Goal: Communication & Community: Answer question/provide support

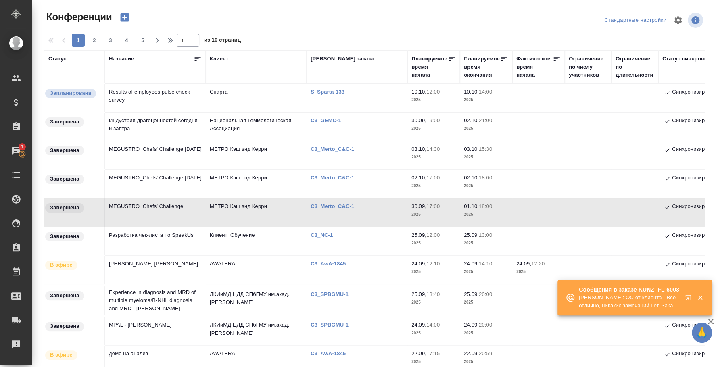
click at [668, 300] on p "[PERSON_NAME]: ОС от клиента - Всё отлично, никаких замечаний нет. Заказ заверш…" at bounding box center [629, 302] width 101 height 16
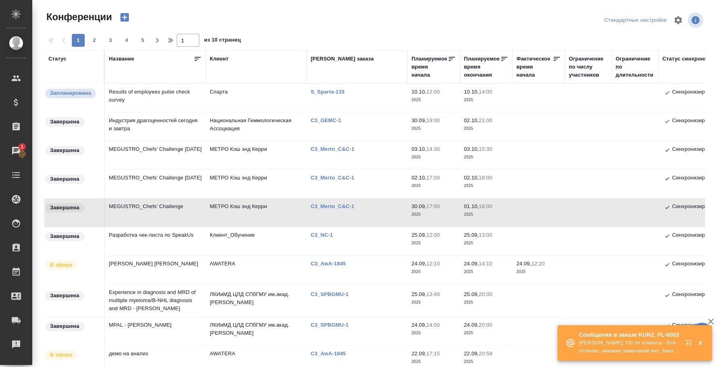
click at [688, 339] on button "button" at bounding box center [689, 344] width 19 height 19
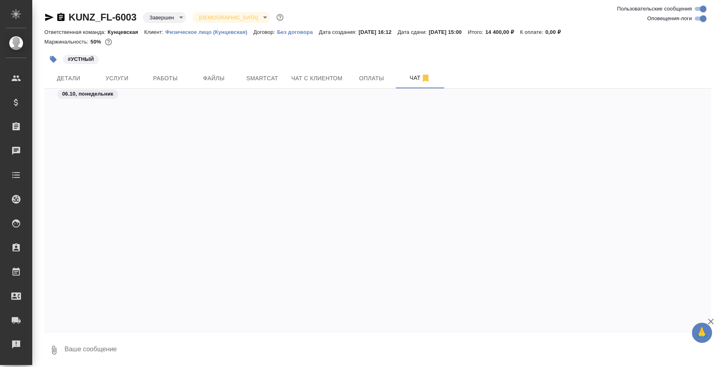
scroll to position [2335, 0]
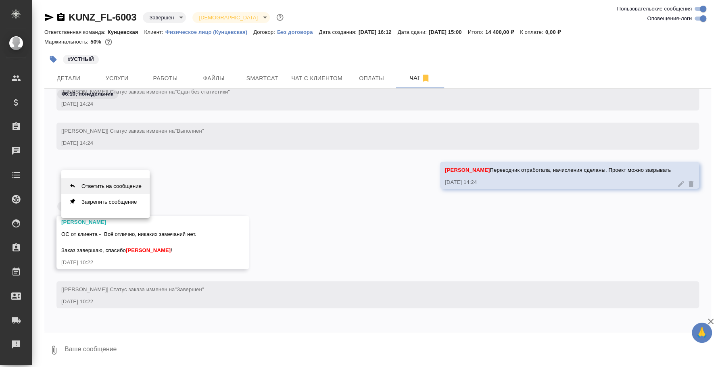
click at [131, 184] on button "Ответить на сообщение" at bounding box center [105, 186] width 88 height 16
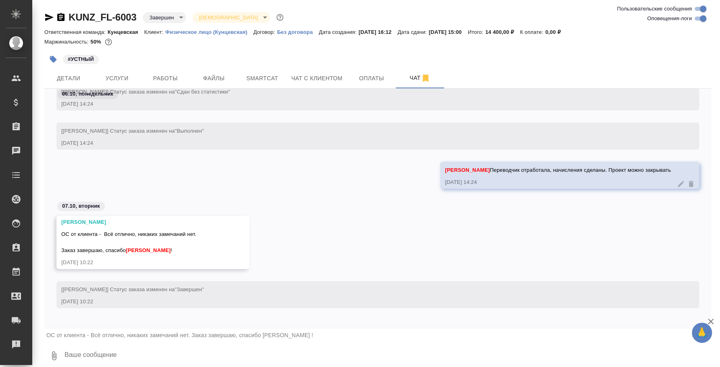
click at [97, 347] on textarea at bounding box center [387, 355] width 647 height 27
type textarea "Приветик) Спасибо)"
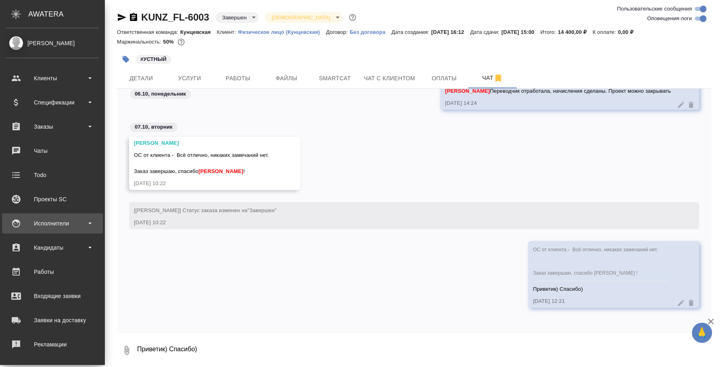
click at [45, 224] on div "Исполнители" at bounding box center [52, 223] width 93 height 12
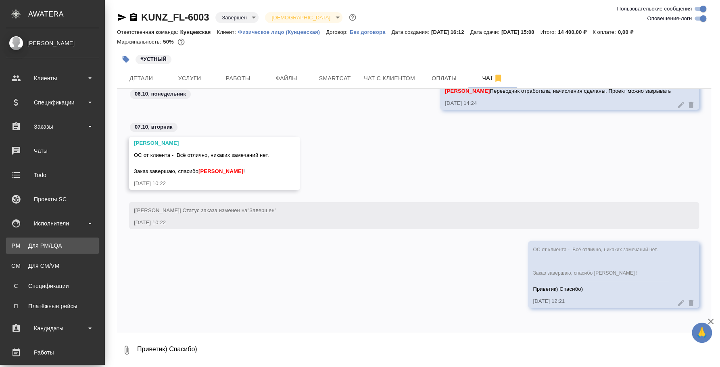
click at [48, 246] on div "Для PM/LQA" at bounding box center [52, 246] width 85 height 8
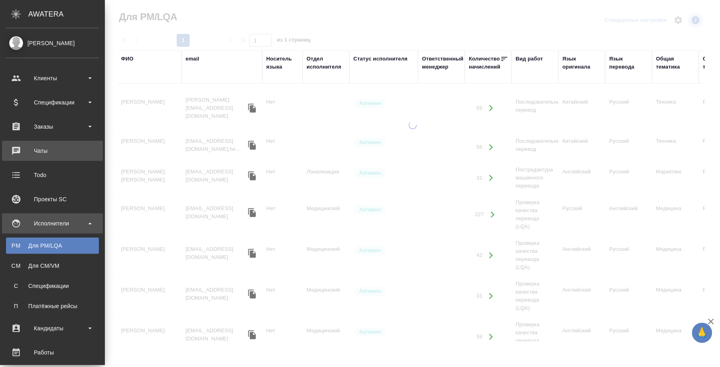
click at [21, 148] on div "Чаты" at bounding box center [52, 151] width 93 height 12
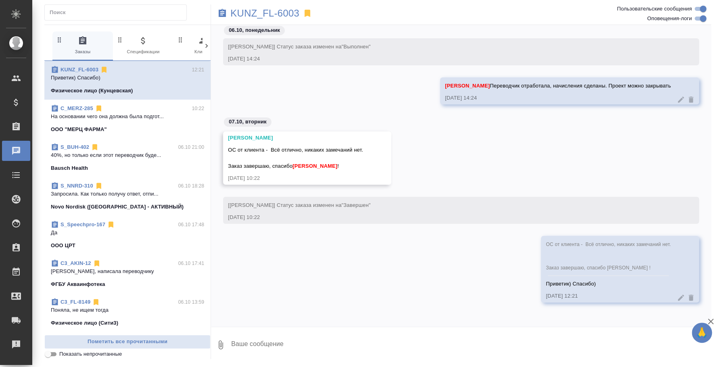
scroll to position [100, 0]
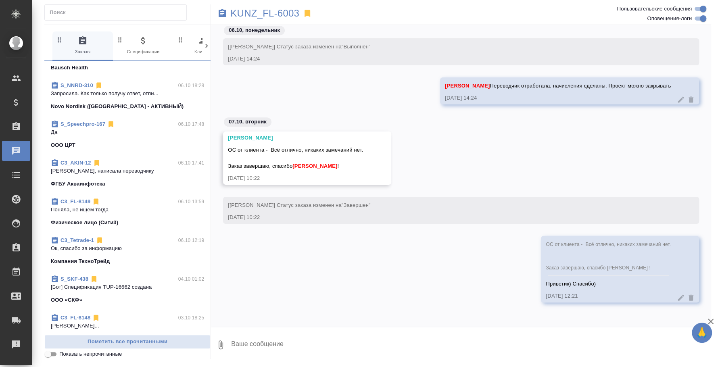
click at [107, 163] on div "C3_AKIN-12 06.10 17:41" at bounding box center [127, 163] width 153 height 8
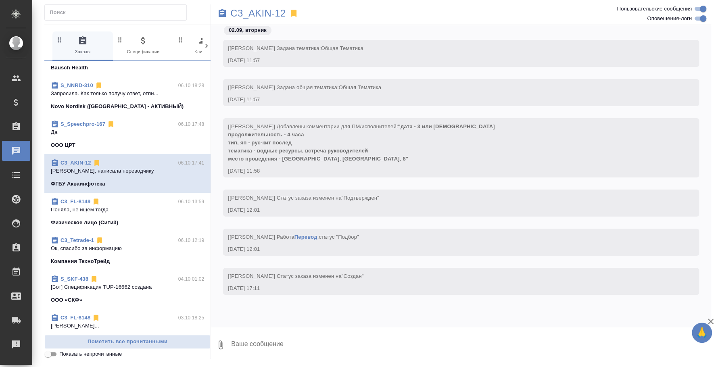
scroll to position [1281, 0]
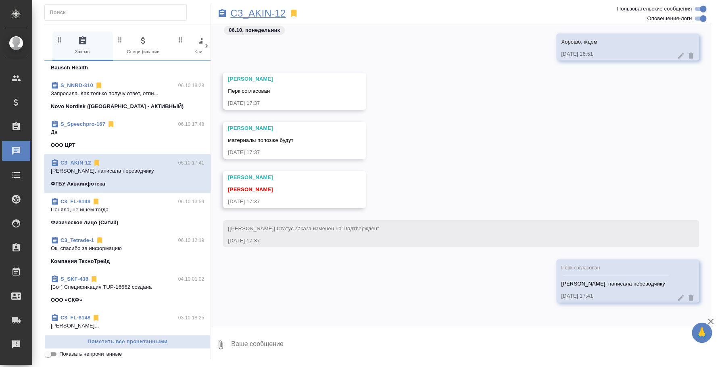
click at [274, 14] on p "C3_AKIN-12" at bounding box center [257, 13] width 55 height 8
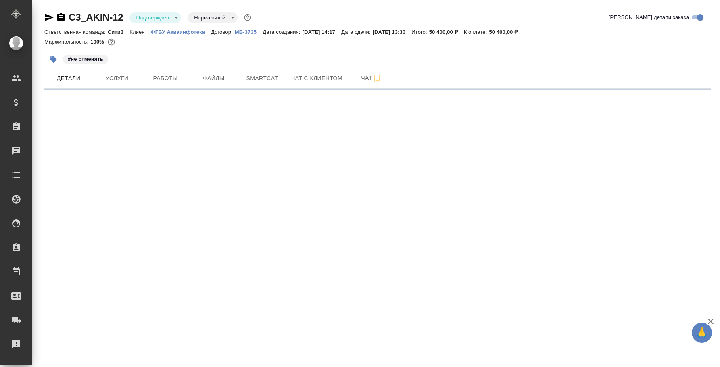
select select "RU"
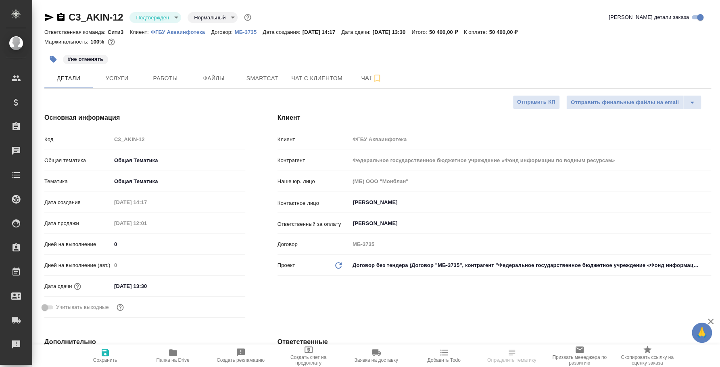
type textarea "x"
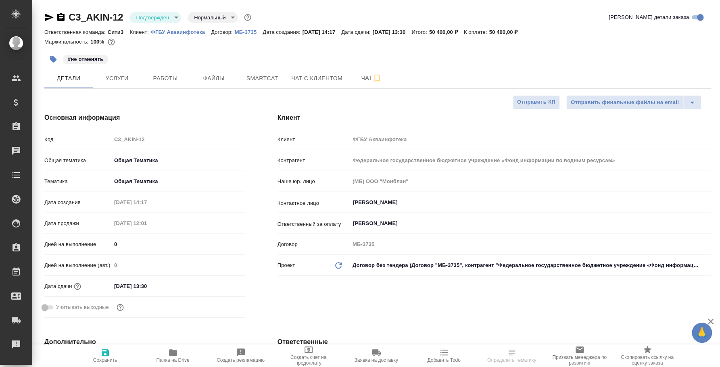
type textarea "x"
click at [61, 17] on icon "button" at bounding box center [61, 18] width 10 height 10
type textarea "x"
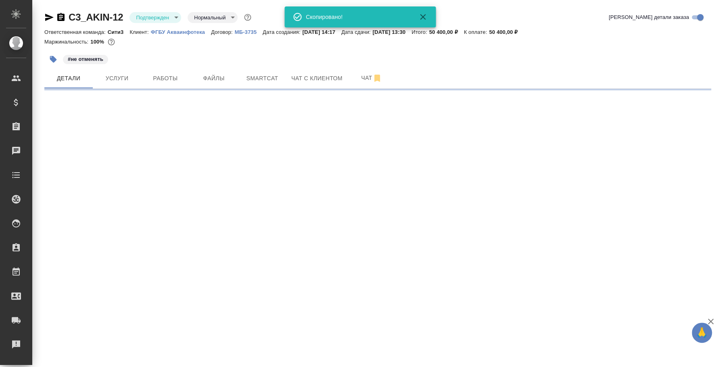
select select "RU"
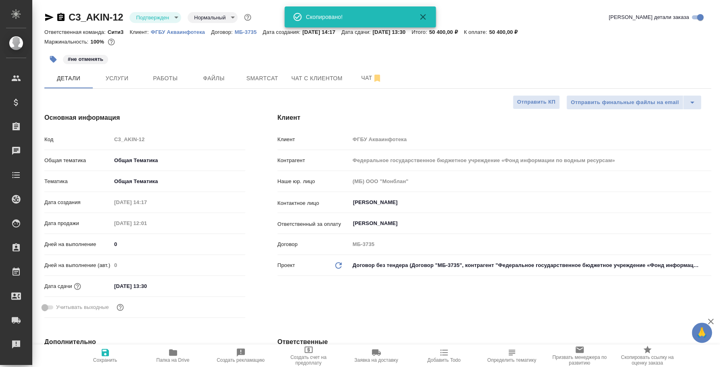
type textarea "x"
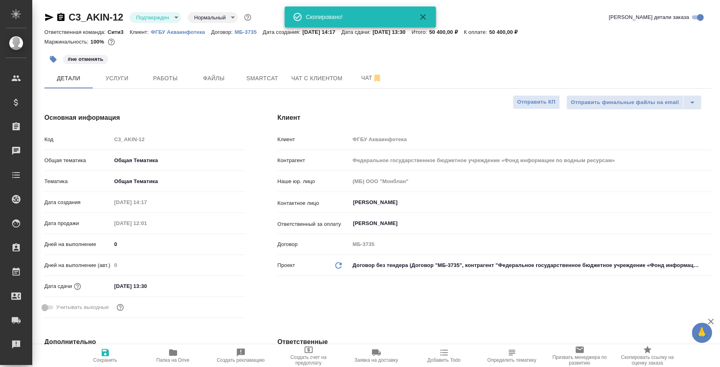
type textarea "x"
